Goal: Navigation & Orientation: Find specific page/section

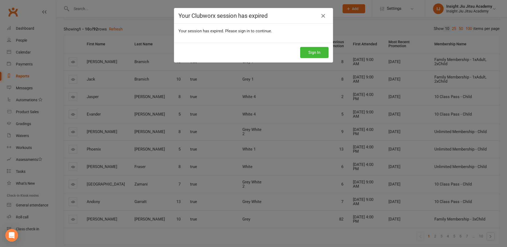
click at [320, 47] on div "Sign In" at bounding box center [253, 53] width 159 height 20
click at [315, 49] on button "Sign In" at bounding box center [314, 52] width 28 height 11
click at [11, 35] on div "Your Clubworx session has expired Your session has expired. Please sign in to c…" at bounding box center [253, 123] width 507 height 247
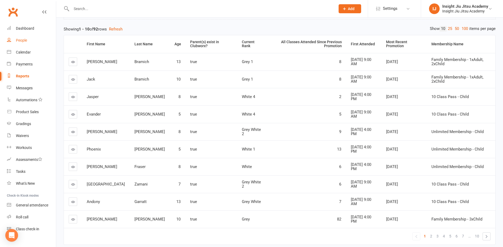
click at [16, 39] on div "People" at bounding box center [21, 40] width 11 height 4
